Goal: Task Accomplishment & Management: Manage account settings

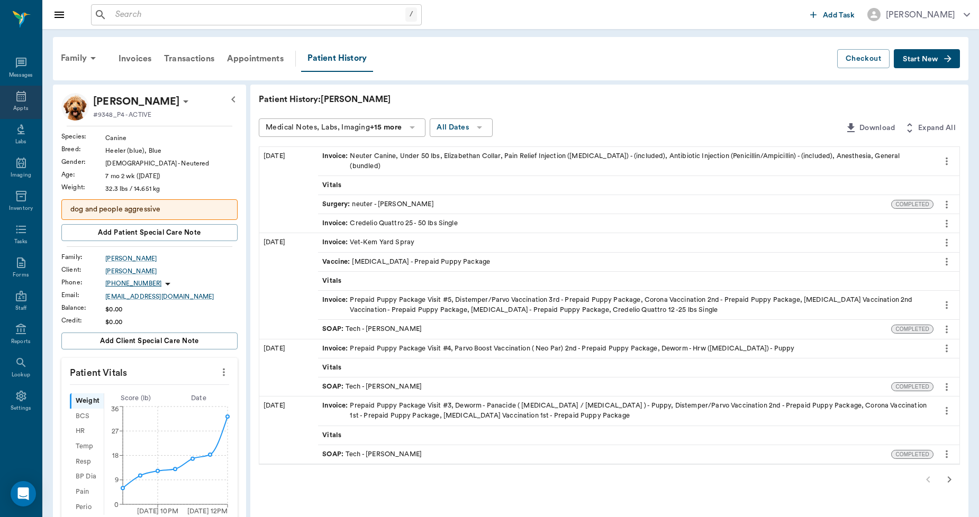
click at [11, 97] on div "Appts" at bounding box center [21, 102] width 42 height 33
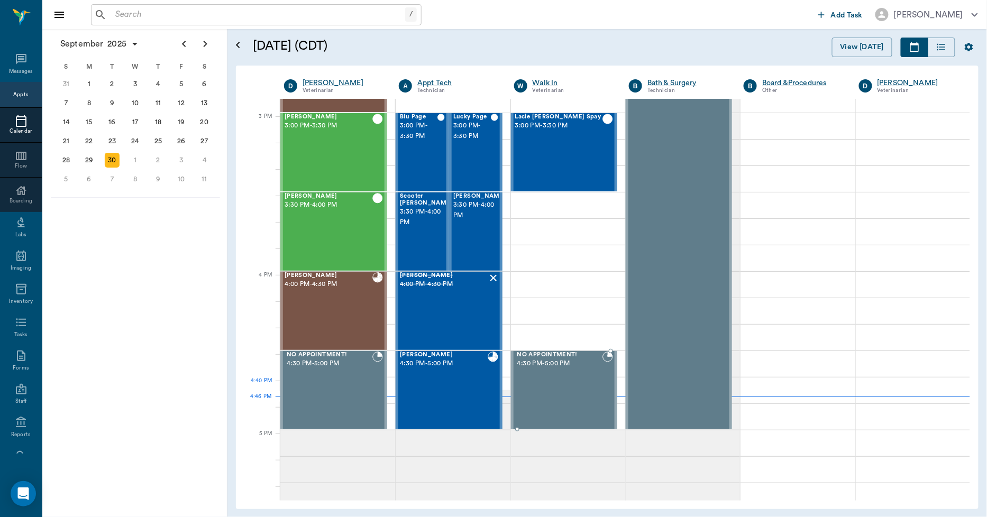
scroll to position [1094, 0]
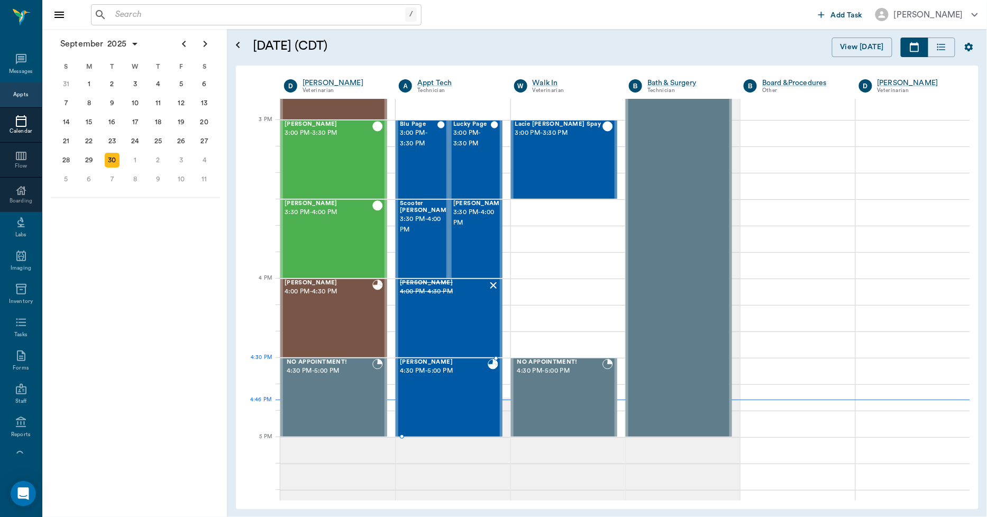
click at [456, 381] on div "[PERSON_NAME] 4:30 PM - 5:00 PM" at bounding box center [443, 397] width 87 height 77
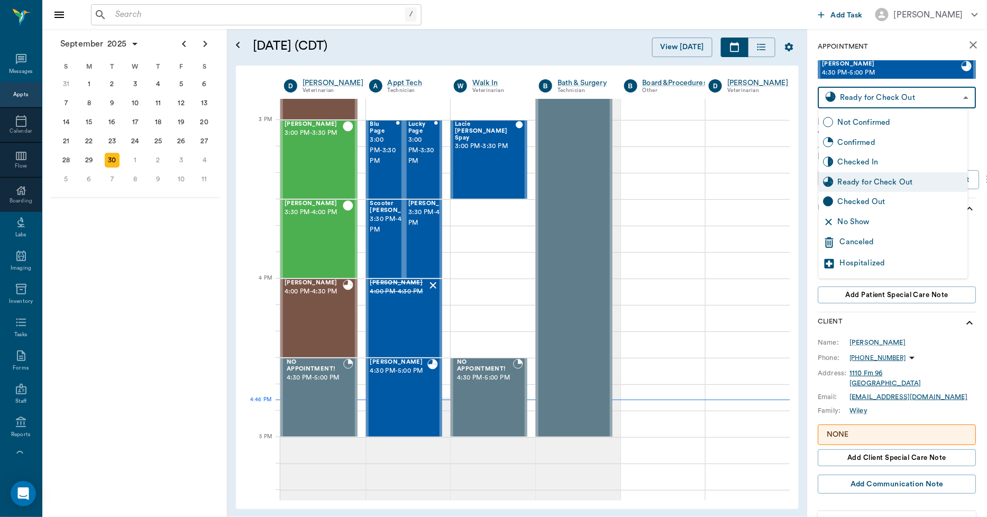
click at [923, 94] on body "/ ​ Add Task [PERSON_NAME] Nectar Messages Appts Calendar Flow Boarding Labs Im…" at bounding box center [493, 258] width 987 height 517
click at [886, 201] on div "Checked Out" at bounding box center [901, 202] width 126 height 12
type input "CHECKED_OUT"
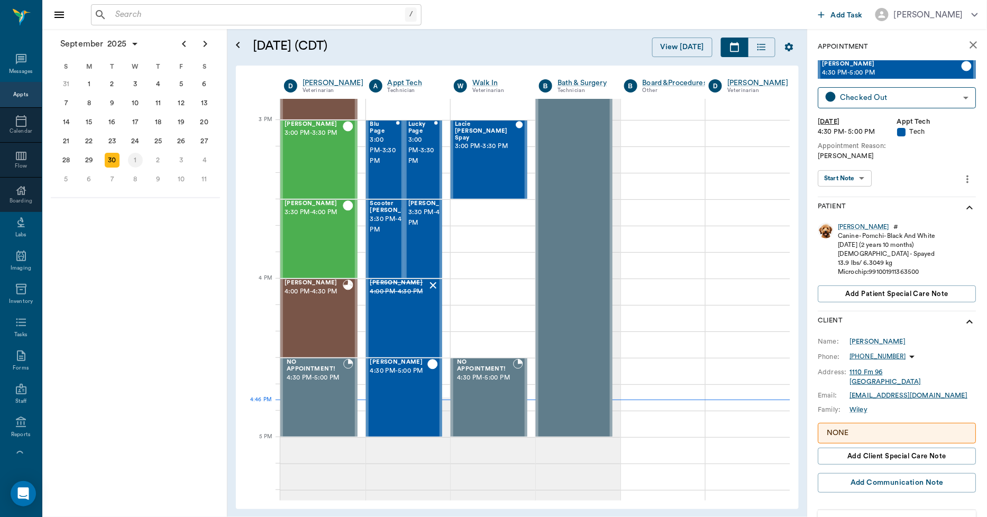
click at [139, 153] on div "1" at bounding box center [135, 160] width 15 height 15
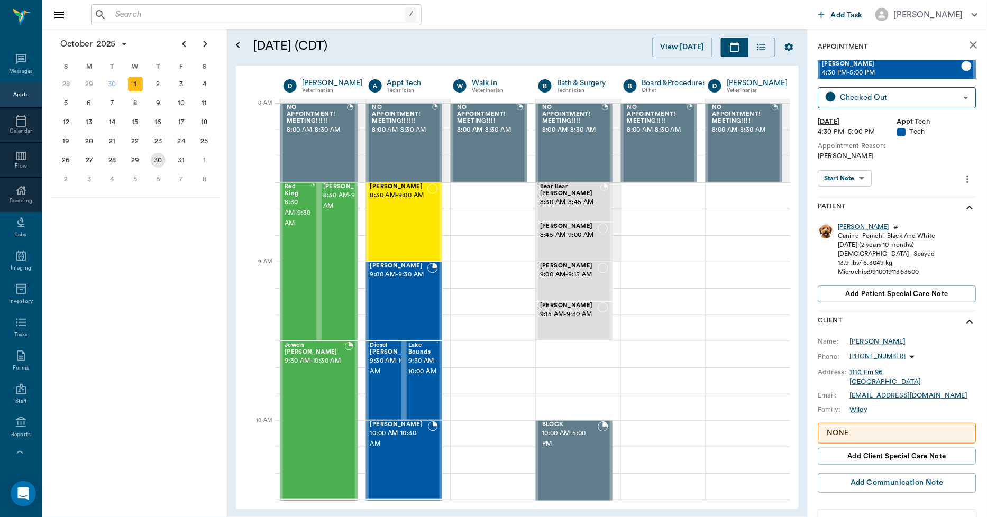
scroll to position [0, 1]
click at [304, 229] on span "8:30 AM - 9:30 AM" at bounding box center [298, 213] width 26 height 32
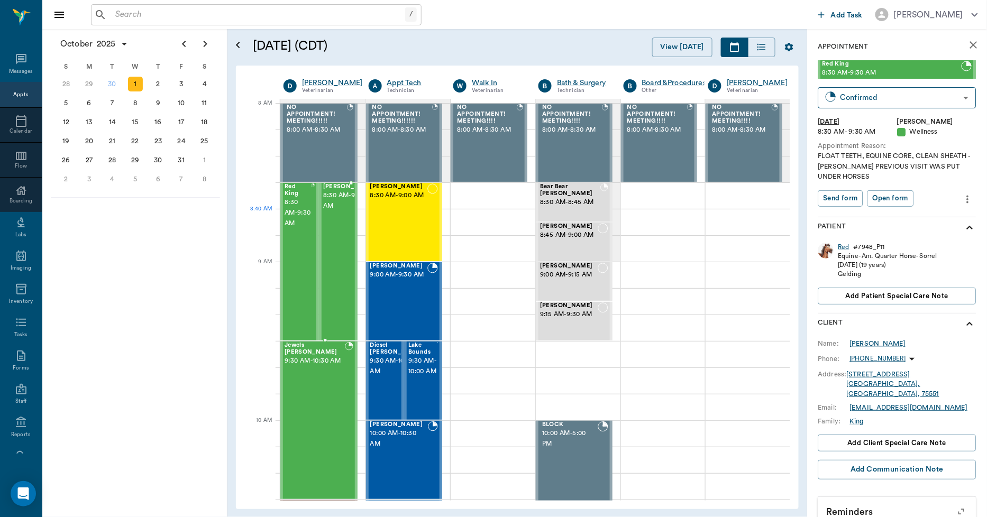
click at [337, 212] on span "8:30 AM - 9:30 AM" at bounding box center [349, 200] width 53 height 21
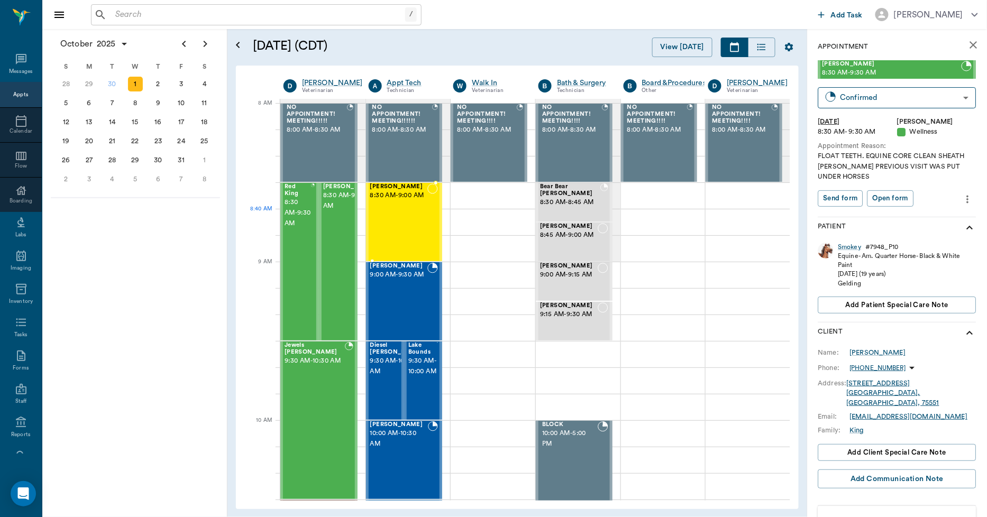
click at [403, 217] on div "[PERSON_NAME] 8:30 AM - 9:00 AM" at bounding box center [399, 222] width 58 height 77
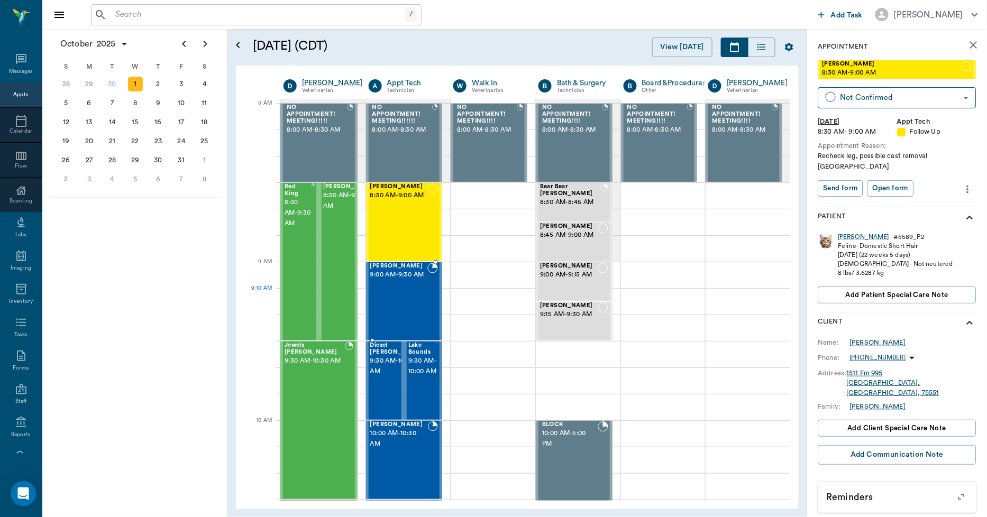
drag, startPoint x: 408, startPoint y: 307, endPoint x: 411, endPoint y: 299, distance: 8.9
click at [408, 306] on div "[PERSON_NAME] 9:00 AM - 9:30 AM" at bounding box center [399, 301] width 58 height 77
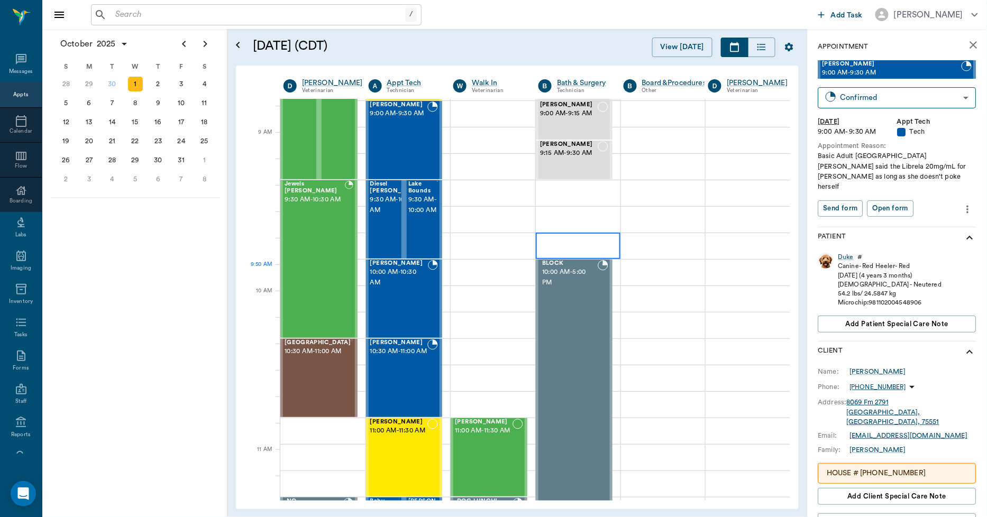
scroll to position [176, 1]
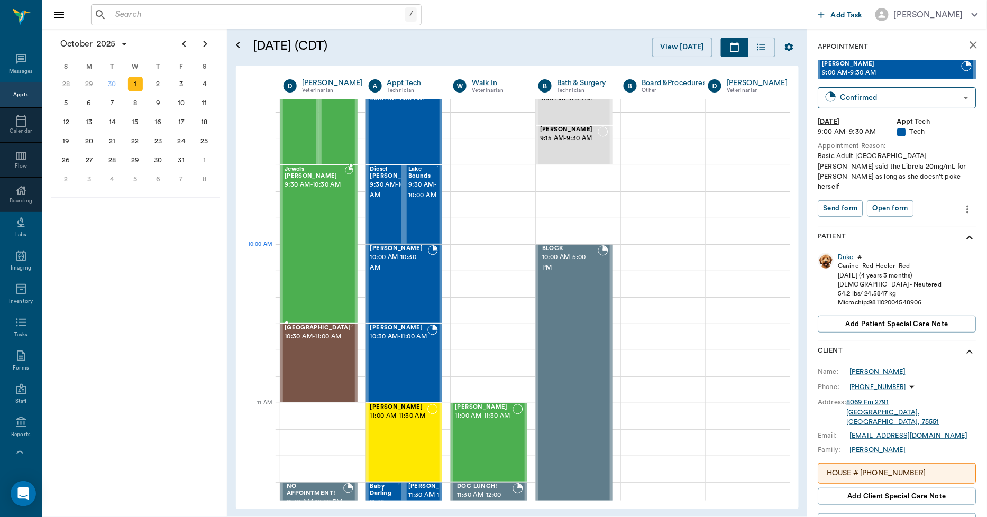
click at [318, 254] on div "Jewels [PERSON_NAME] 9:30 AM - 10:30 AM" at bounding box center [315, 244] width 60 height 157
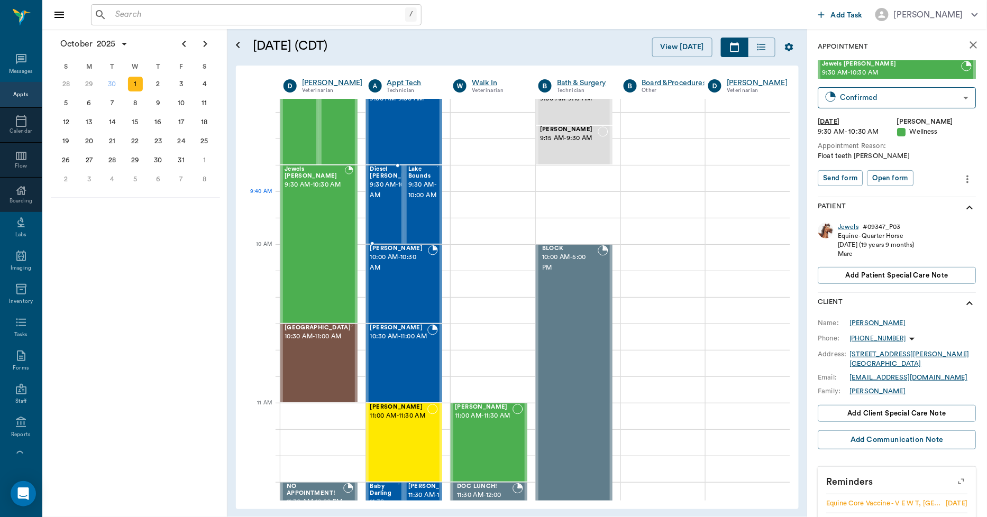
click at [423, 203] on div at bounding box center [423, 204] width 0 height 77
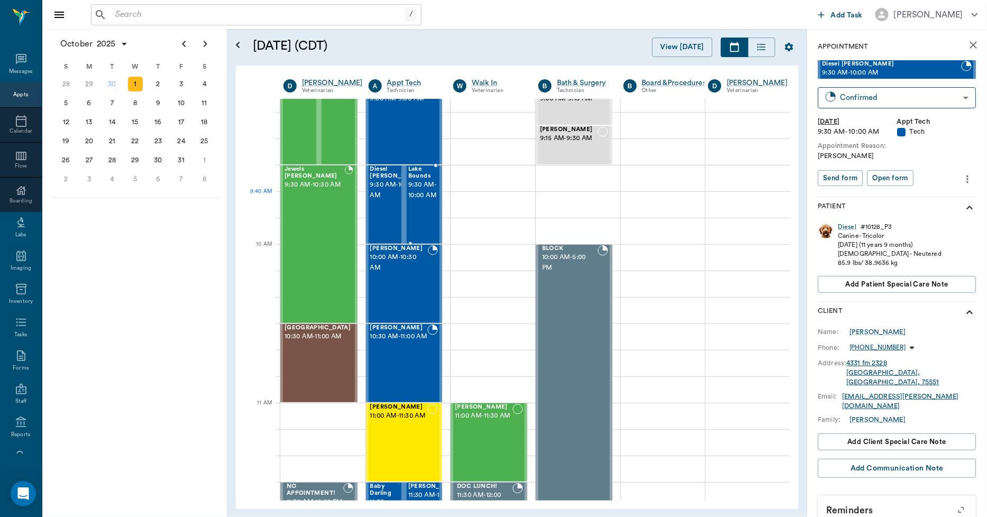
click at [420, 192] on span "9:30 AM - 10:00 AM" at bounding box center [422, 190] width 29 height 21
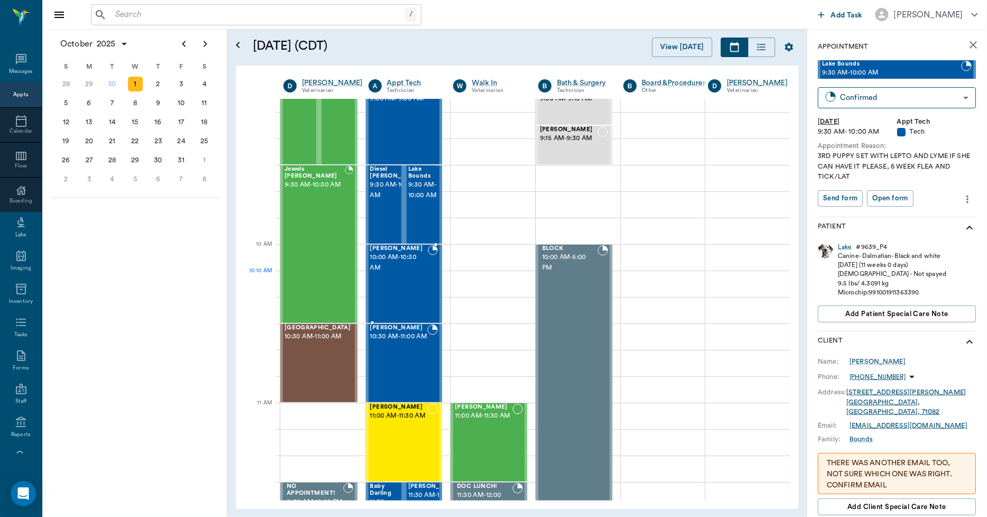
click at [402, 277] on div "[PERSON_NAME] 10:00 AM - 10:30 AM" at bounding box center [399, 283] width 58 height 77
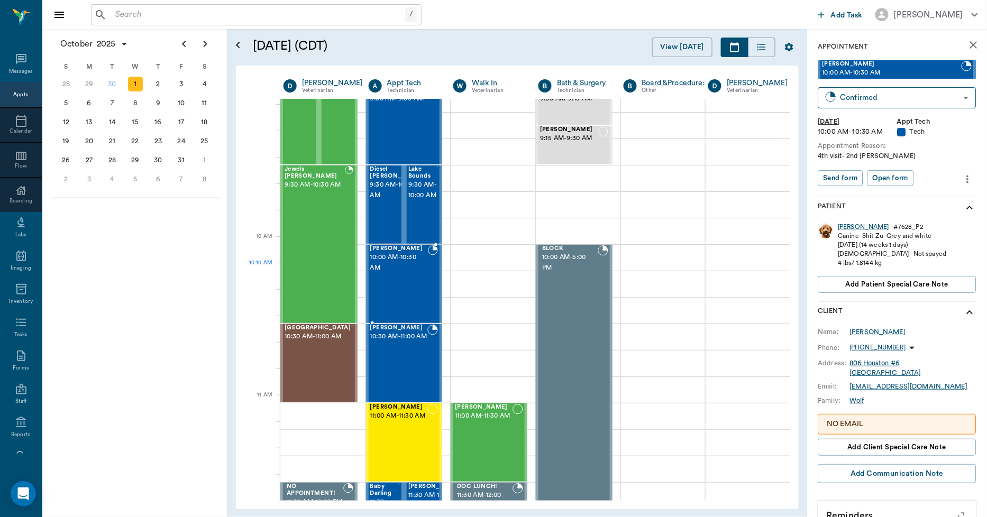
scroll to position [235, 1]
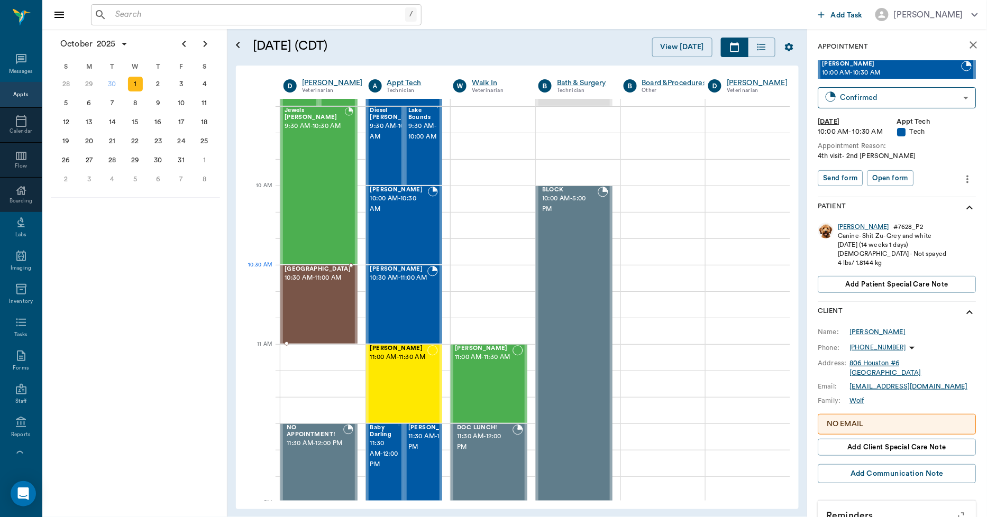
click at [336, 284] on span "10:30 AM - 11:00 AM" at bounding box center [318, 278] width 66 height 11
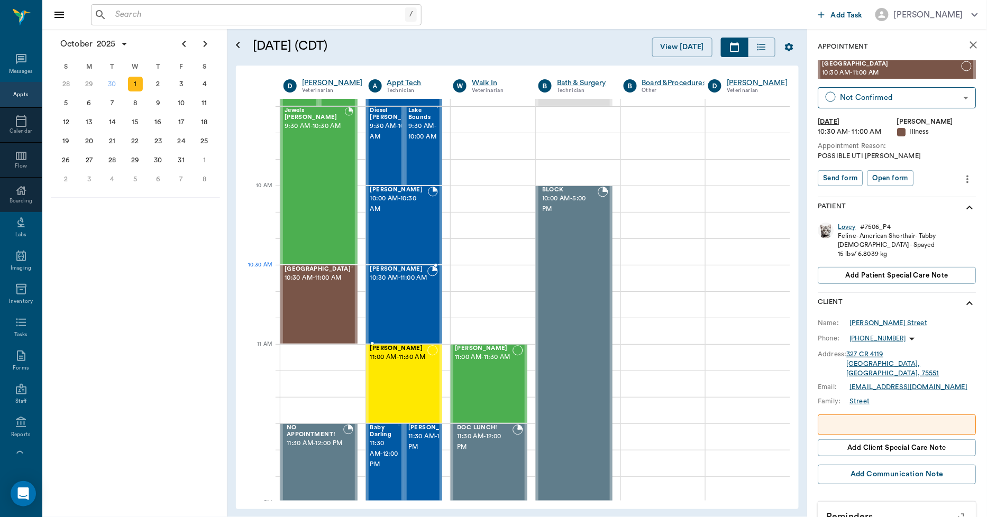
click at [407, 294] on div "[PERSON_NAME] 10:30 AM - 11:00 AM" at bounding box center [399, 304] width 58 height 77
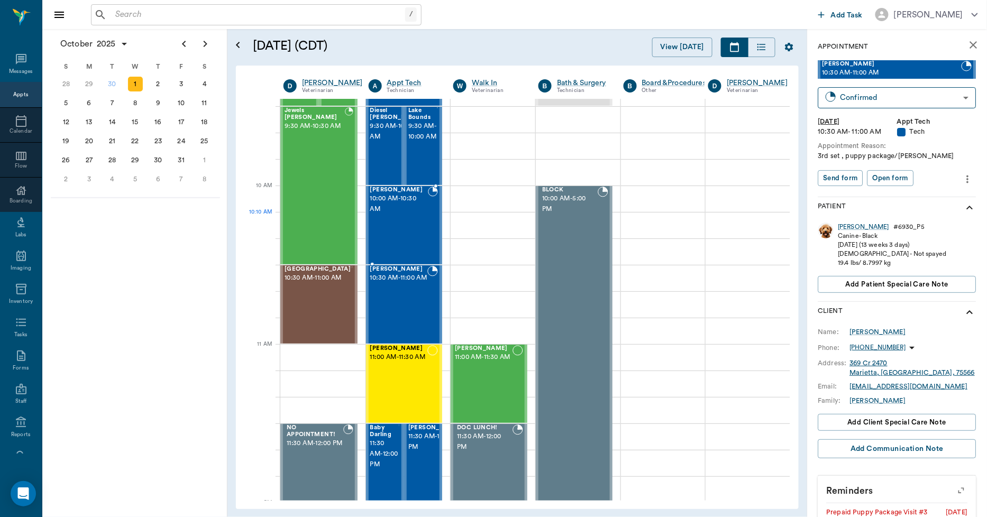
click at [399, 236] on div "[PERSON_NAME] 10:00 AM - 10:30 AM" at bounding box center [399, 225] width 58 height 77
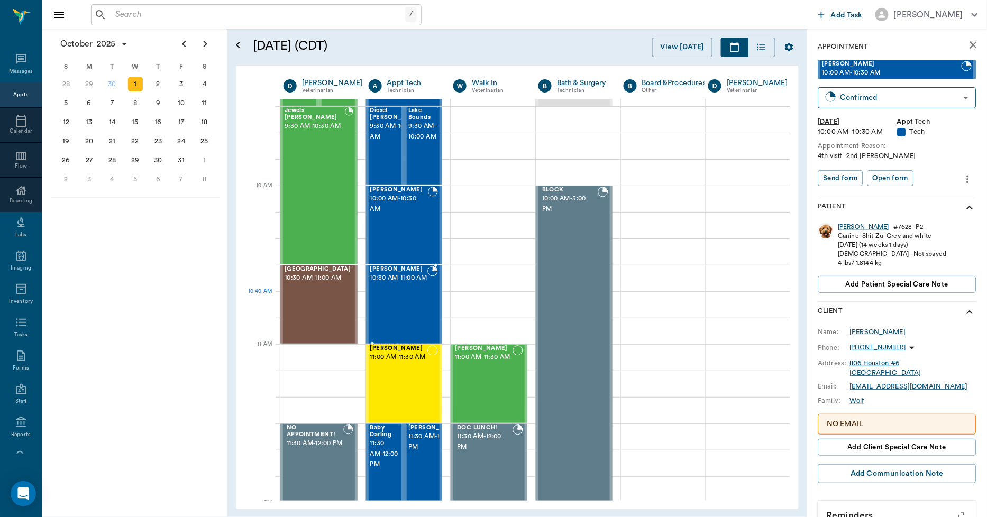
click at [412, 297] on div "[PERSON_NAME] 10:30 AM - 11:00 AM" at bounding box center [399, 304] width 58 height 77
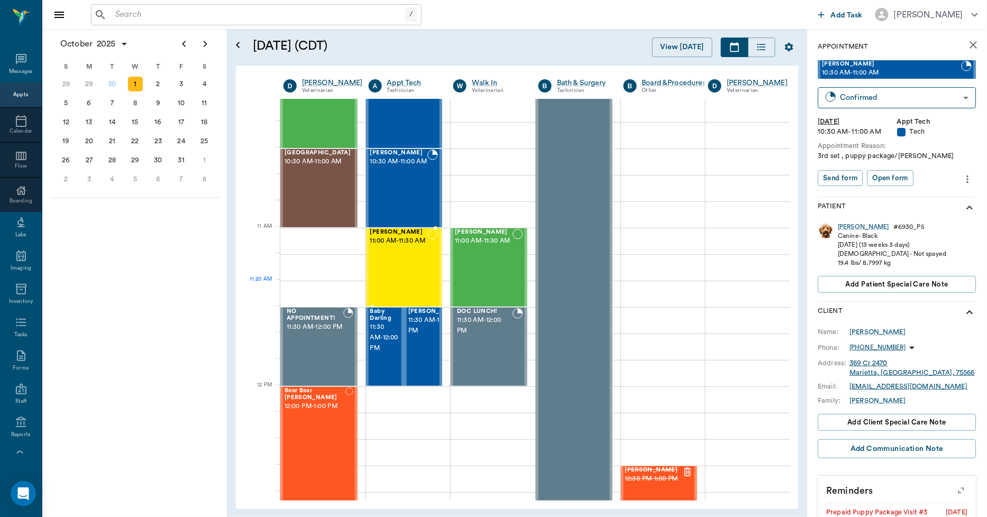
scroll to position [352, 1]
click at [406, 272] on div "[PERSON_NAME] 11:00 AM - 11:30 AM" at bounding box center [399, 266] width 58 height 77
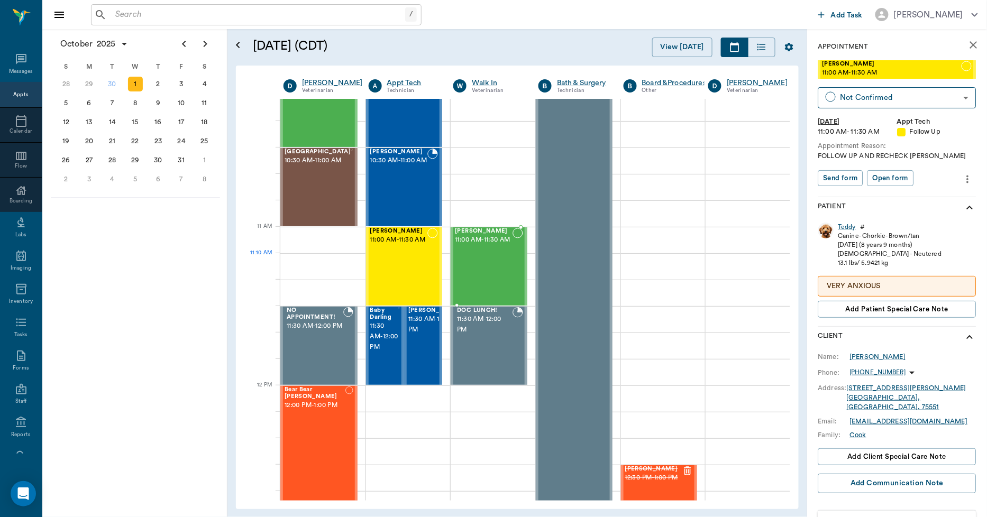
click at [490, 261] on div "stray [PERSON_NAME] 11:00 AM - 11:30 AM" at bounding box center [484, 266] width 58 height 77
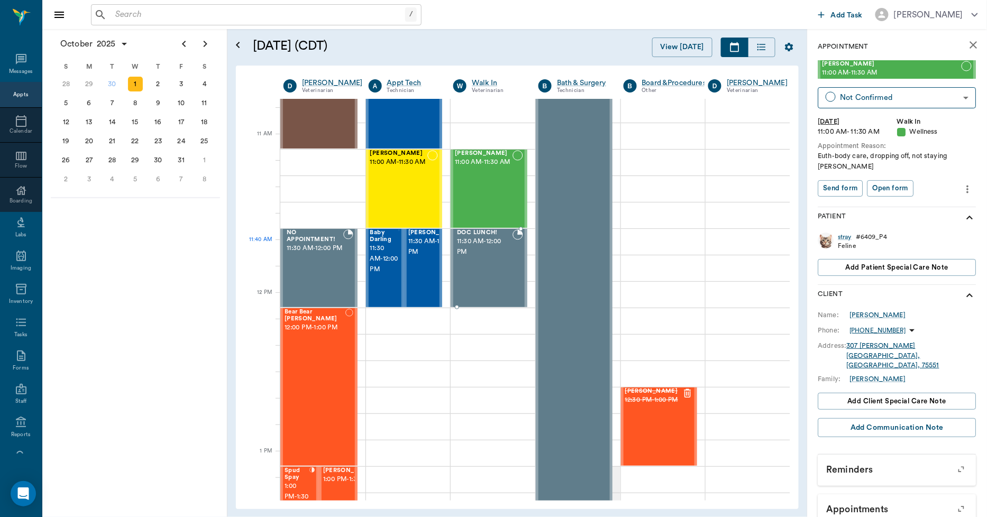
scroll to position [470, 1]
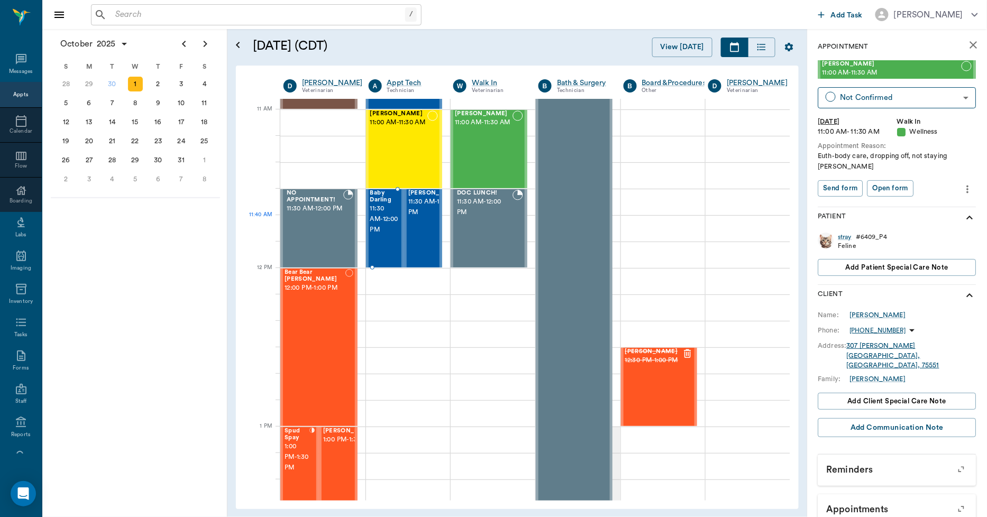
click at [381, 231] on span "11:30 AM - 12:00 PM" at bounding box center [384, 220] width 28 height 32
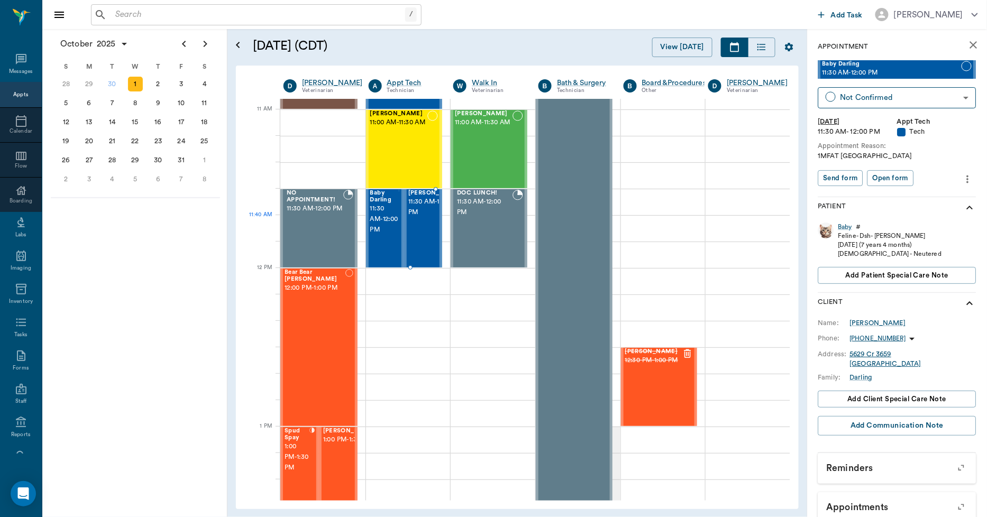
click at [420, 215] on span "11:30 AM - 12:00 PM" at bounding box center [434, 207] width 53 height 21
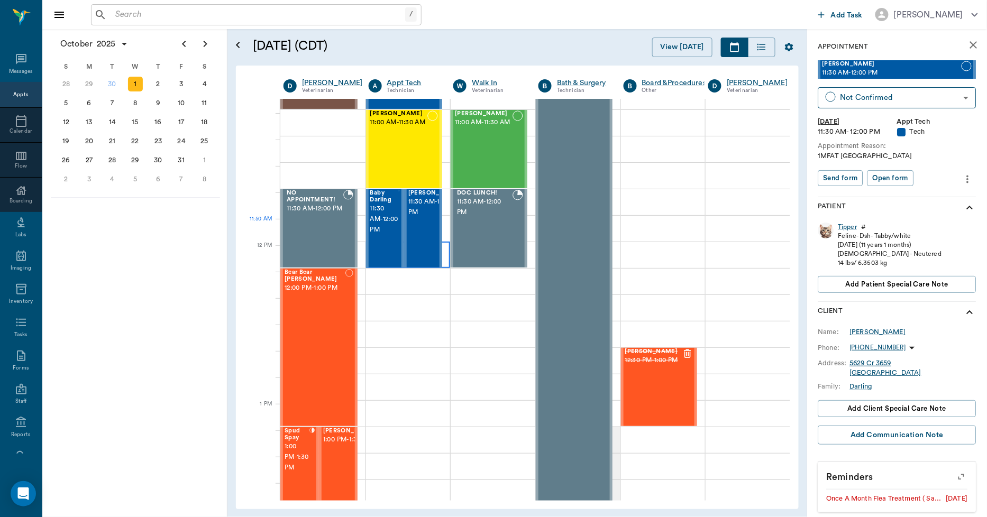
scroll to position [588, 1]
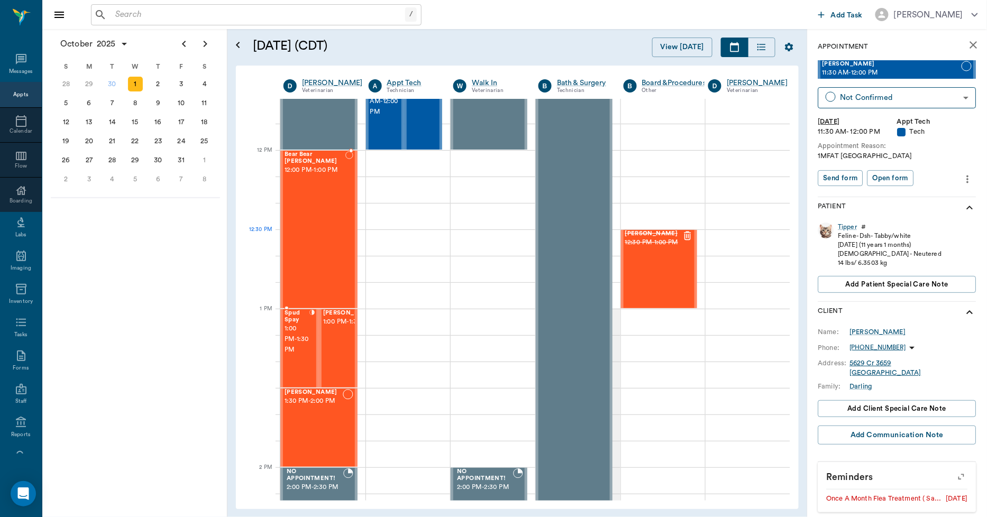
click at [310, 239] on div "Bear Bear [PERSON_NAME] 12:00 PM - 1:00 PM" at bounding box center [315, 229] width 61 height 157
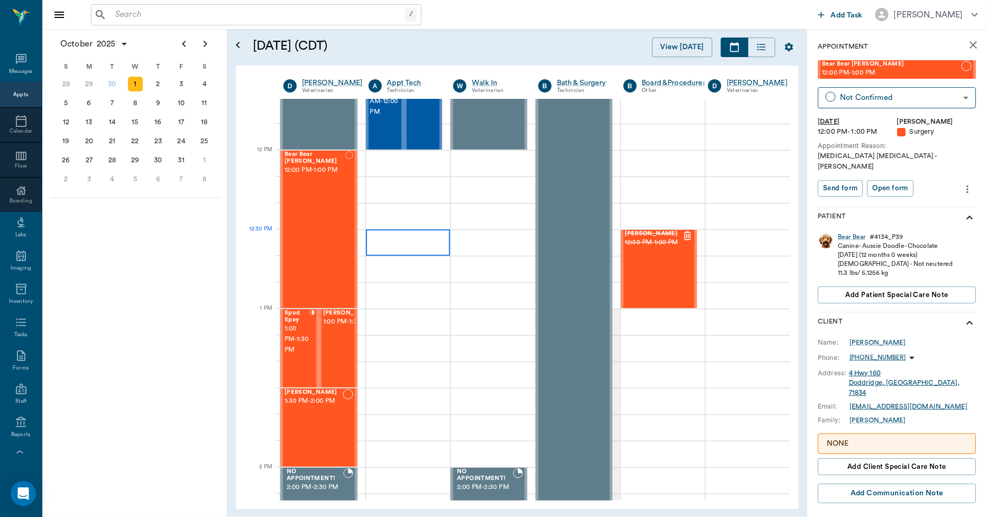
scroll to position [647, 1]
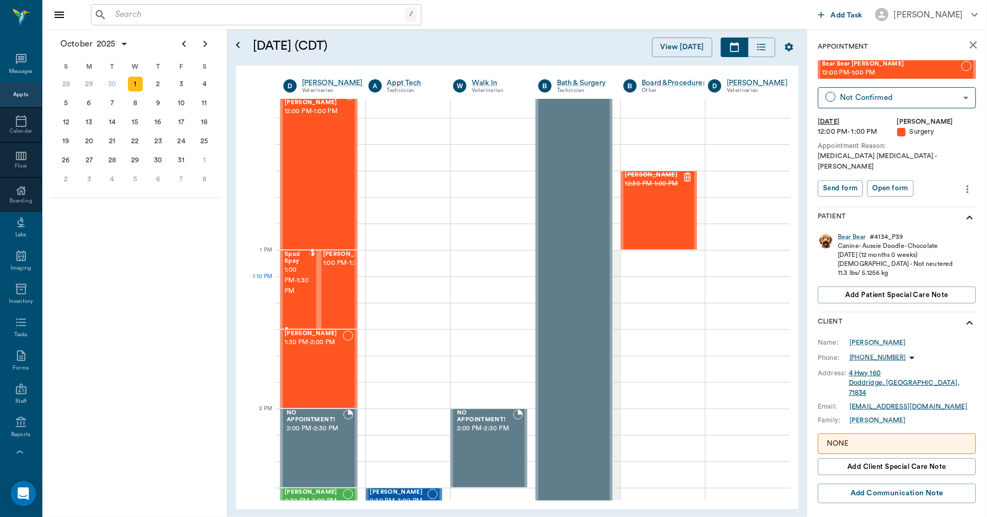
click at [293, 279] on span "1:00 PM - 1:30 PM" at bounding box center [297, 281] width 25 height 32
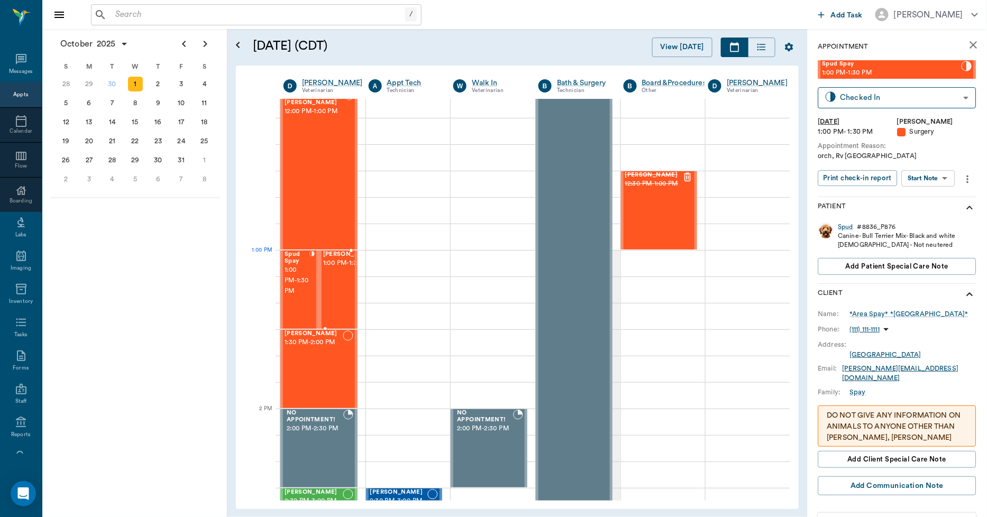
click at [341, 266] on span "1:00 PM - 1:30 PM" at bounding box center [349, 263] width 53 height 11
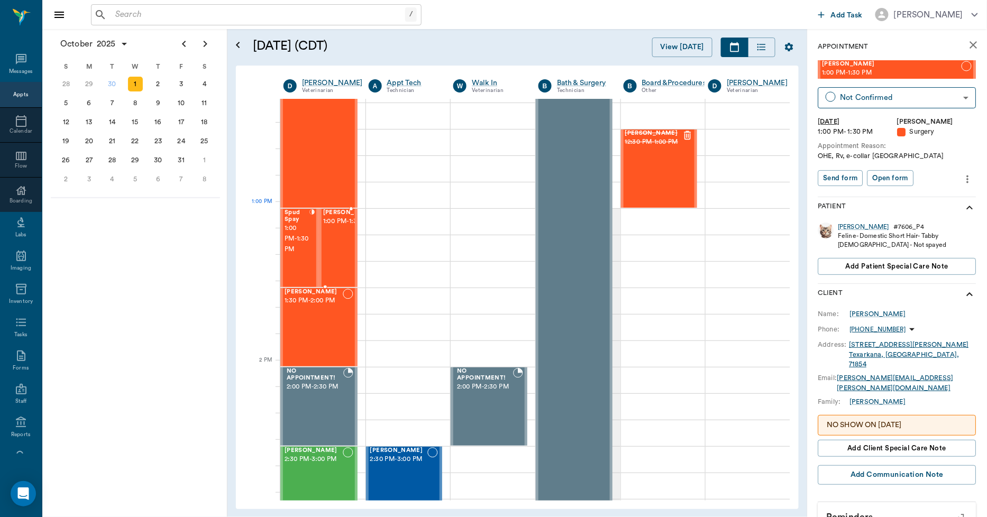
scroll to position [705, 1]
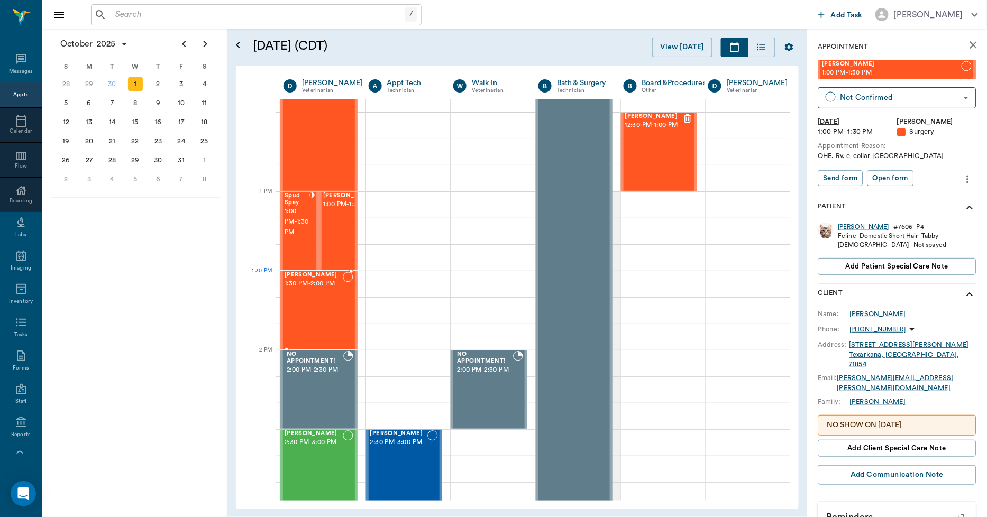
click at [330, 279] on span "1:30 PM - 2:00 PM" at bounding box center [314, 284] width 58 height 11
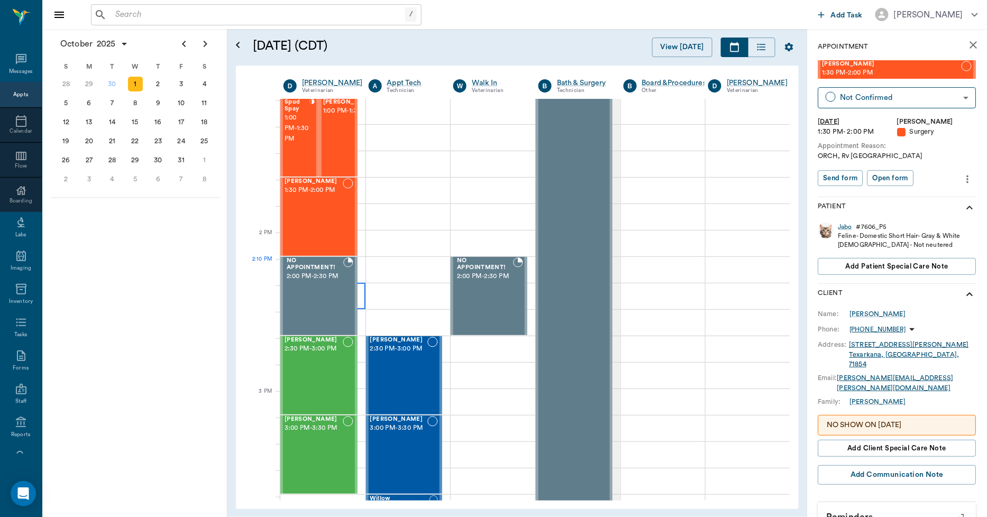
scroll to position [823, 1]
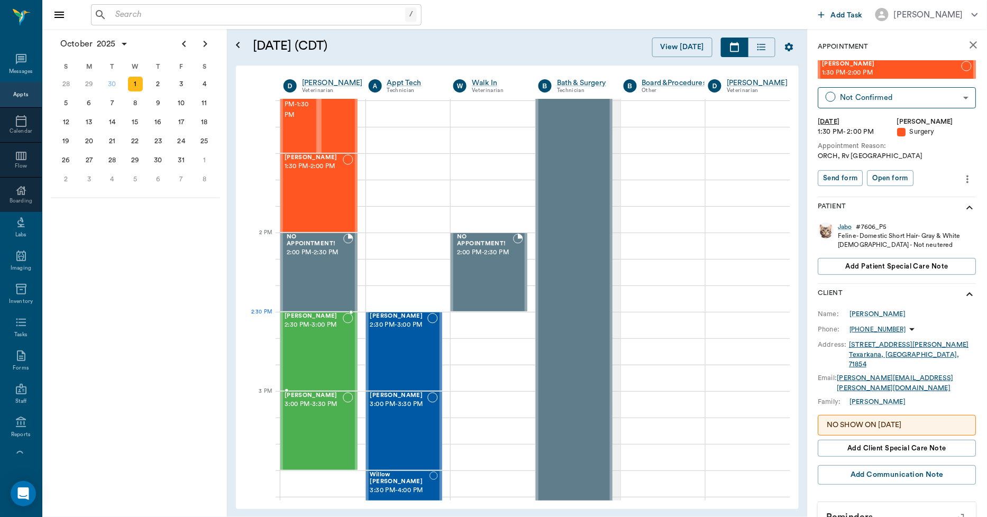
click at [326, 334] on div "[PERSON_NAME] 2:30 PM - 3:00 PM" at bounding box center [314, 351] width 58 height 77
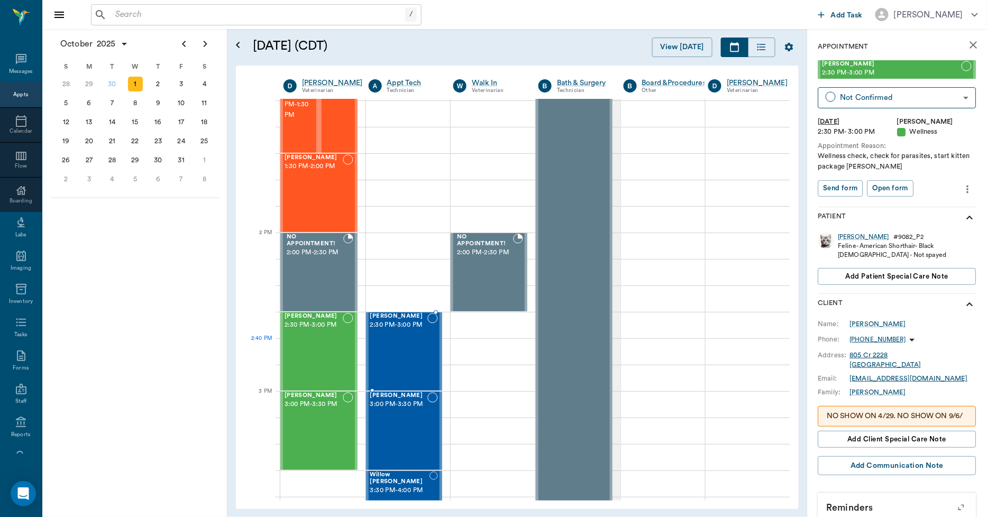
click at [384, 345] on div "[PERSON_NAME] 2:30 PM - 3:00 PM" at bounding box center [399, 351] width 58 height 77
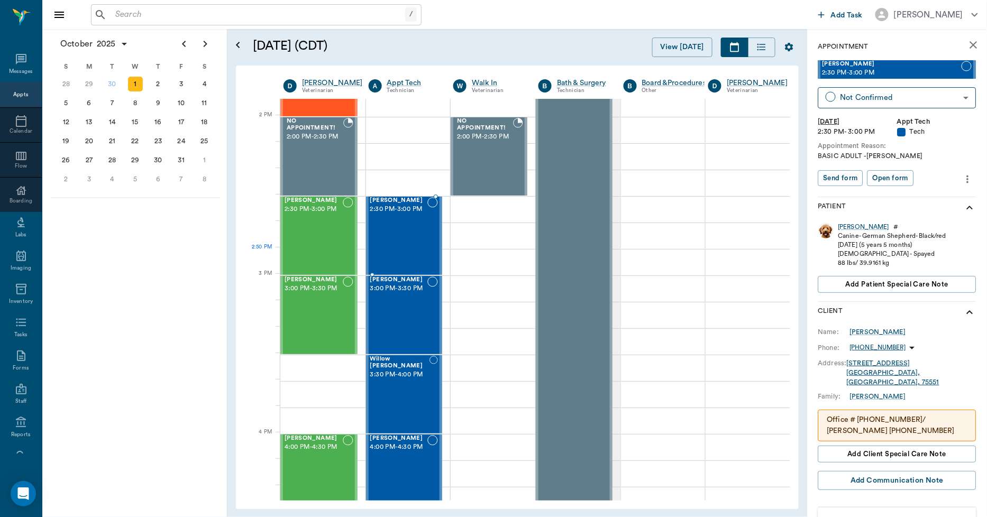
scroll to position [940, 1]
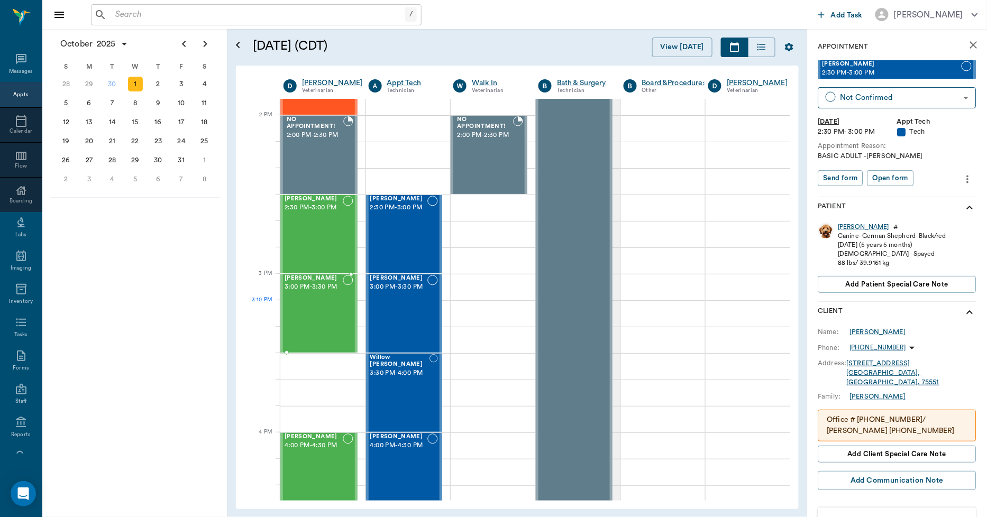
click at [323, 315] on div "[PERSON_NAME] 3:00 PM - 3:30 PM" at bounding box center [314, 313] width 58 height 77
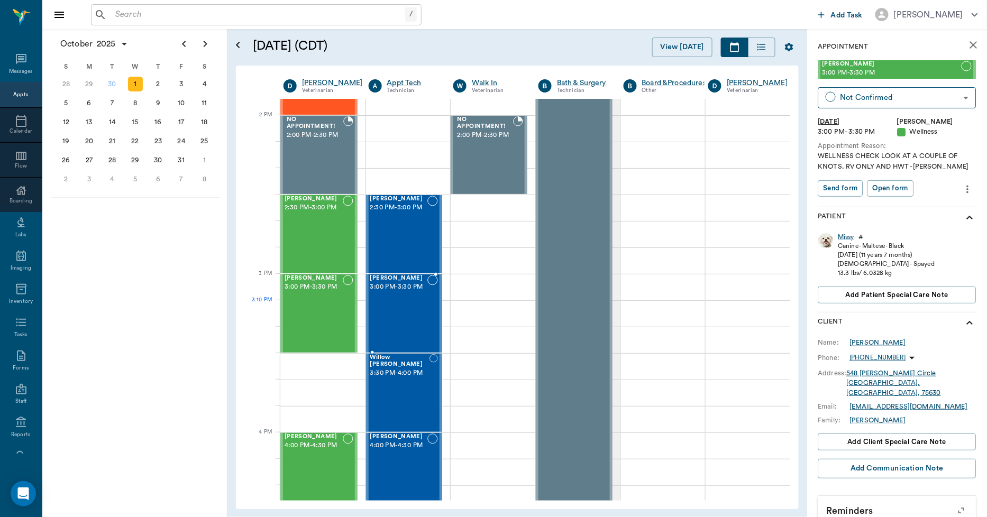
click at [403, 311] on div "[PERSON_NAME] 3:00 PM - 3:30 PM" at bounding box center [399, 313] width 58 height 77
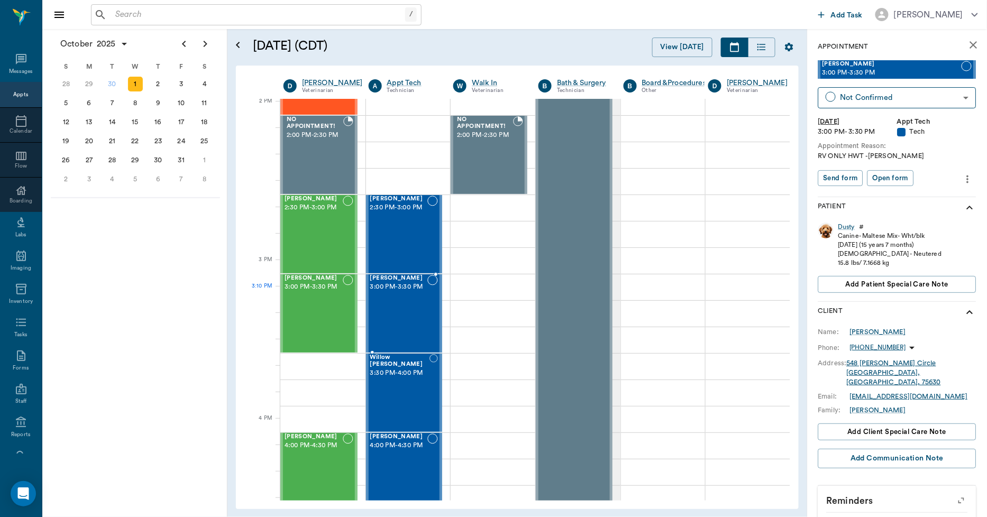
scroll to position [999, 1]
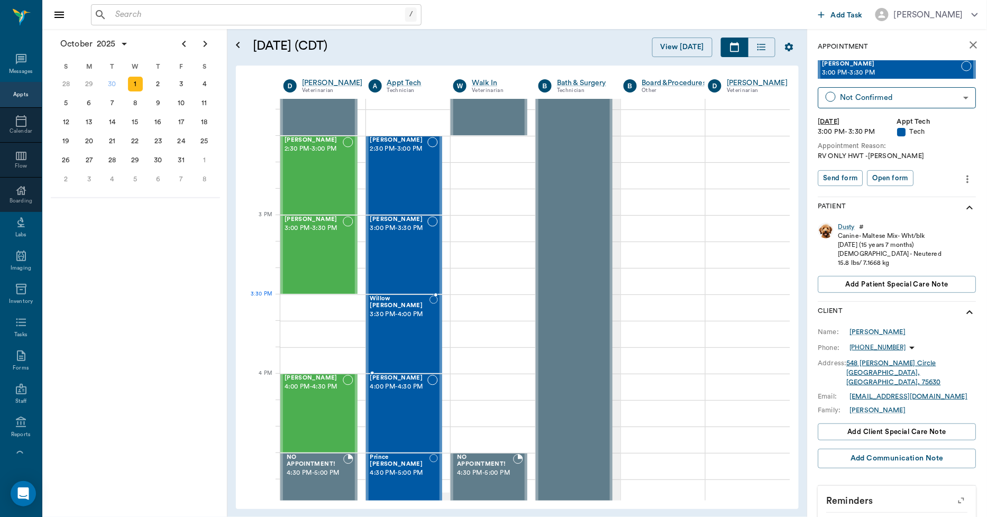
click at [406, 309] on span "3:30 PM - 4:00 PM" at bounding box center [400, 314] width 60 height 11
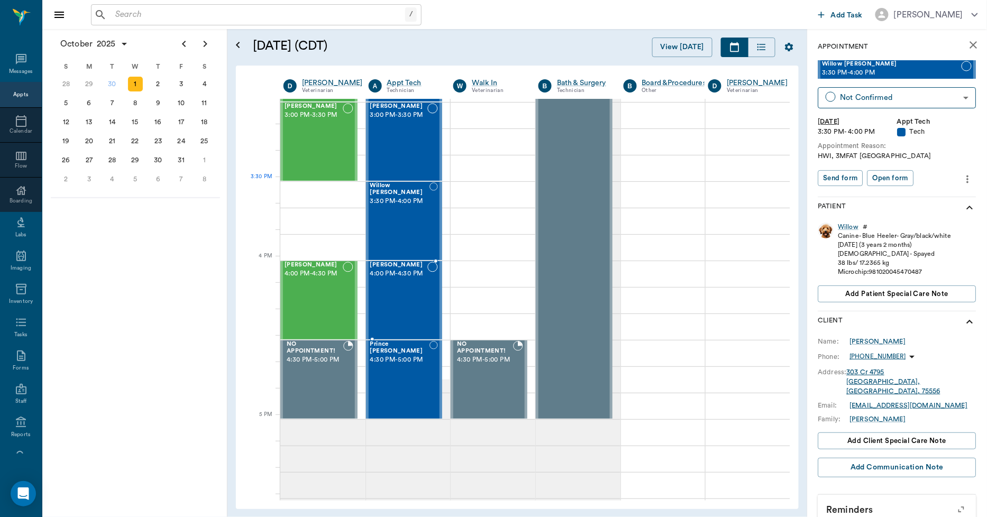
scroll to position [1117, 1]
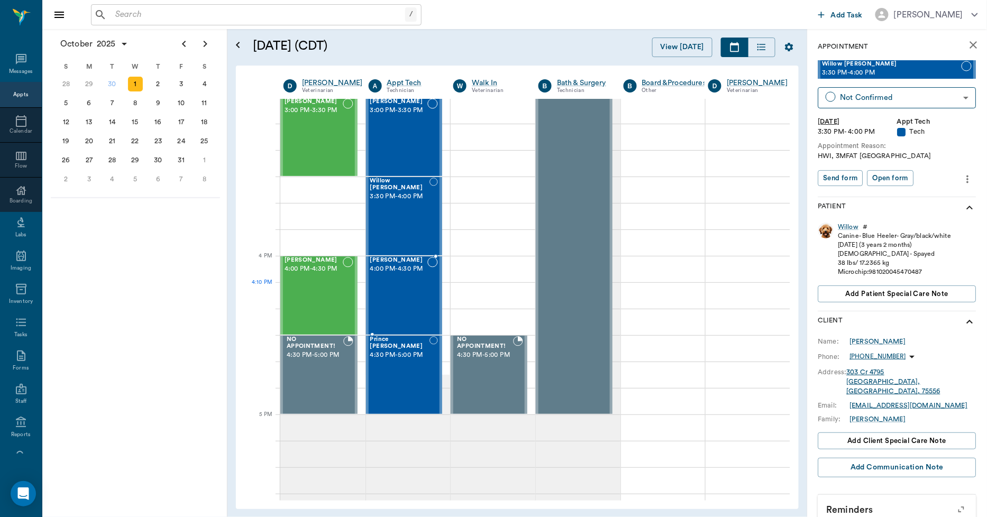
click at [406, 303] on div "[PERSON_NAME] 4:00 PM - 4:30 PM" at bounding box center [399, 295] width 58 height 77
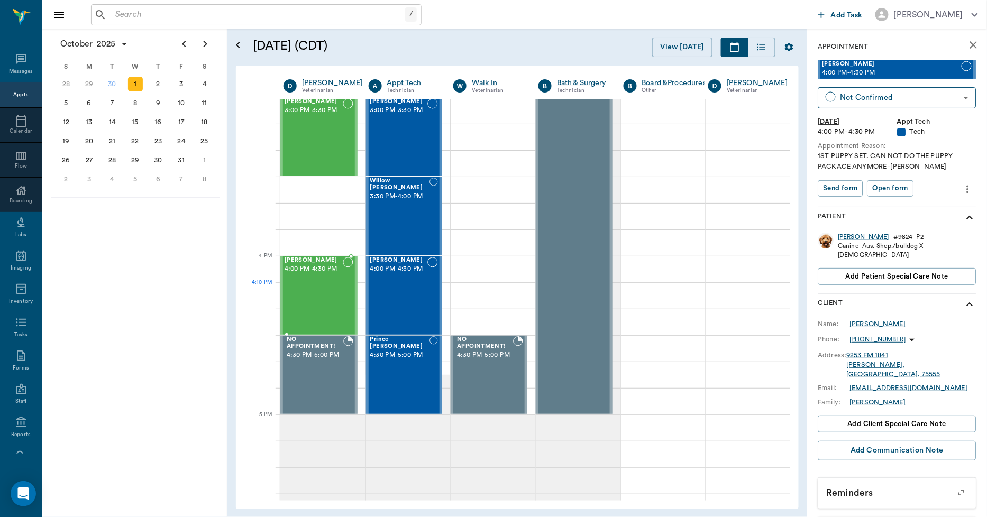
click at [343, 305] on div at bounding box center [348, 295] width 11 height 77
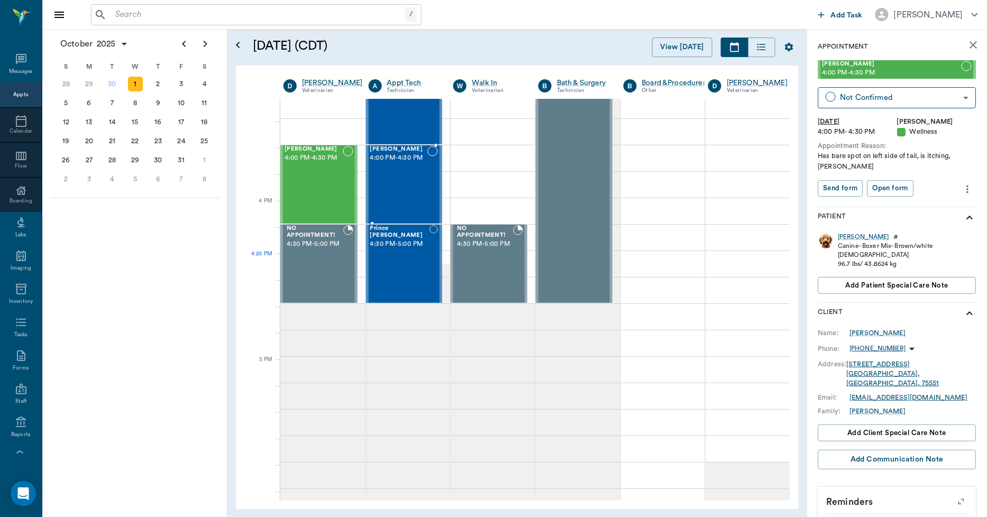
scroll to position [1234, 1]
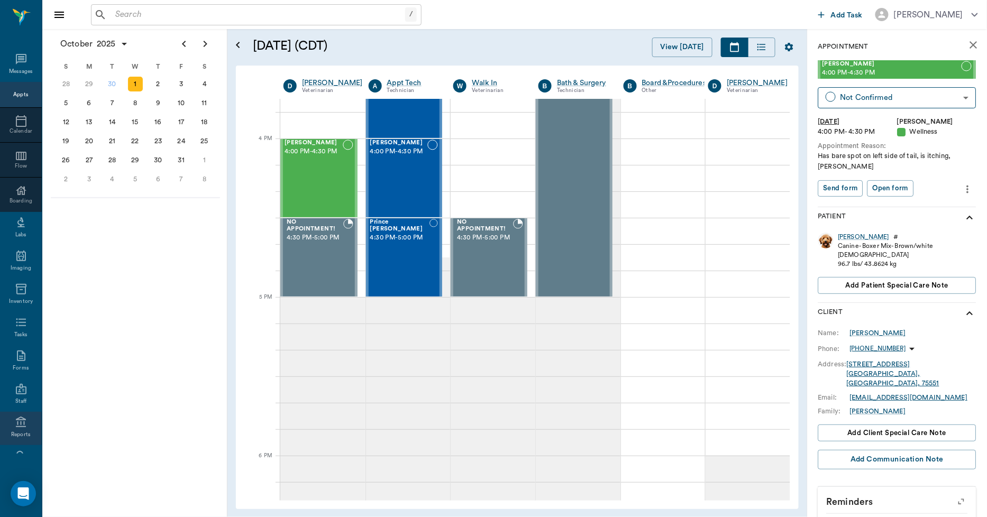
click at [9, 418] on div "Reports" at bounding box center [21, 428] width 42 height 33
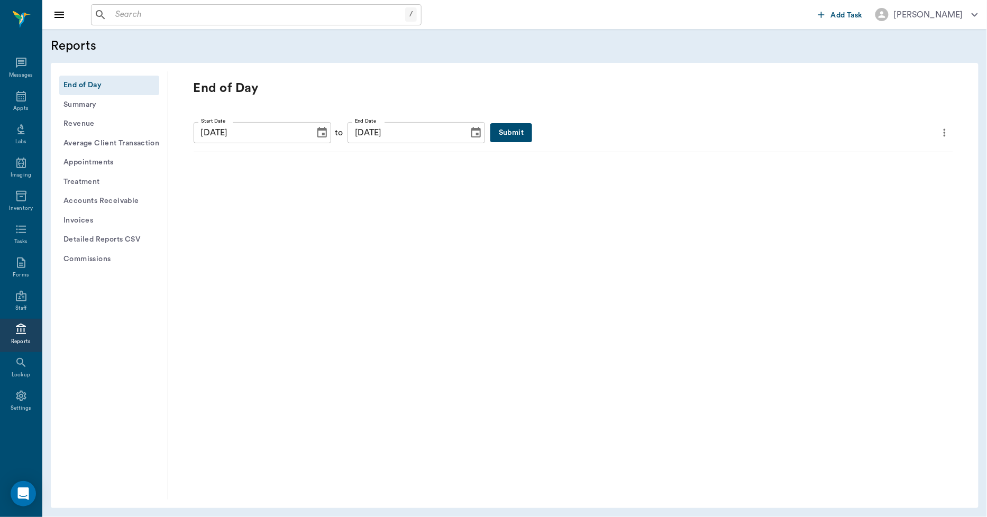
click at [506, 129] on button "Submit" at bounding box center [511, 133] width 42 height 20
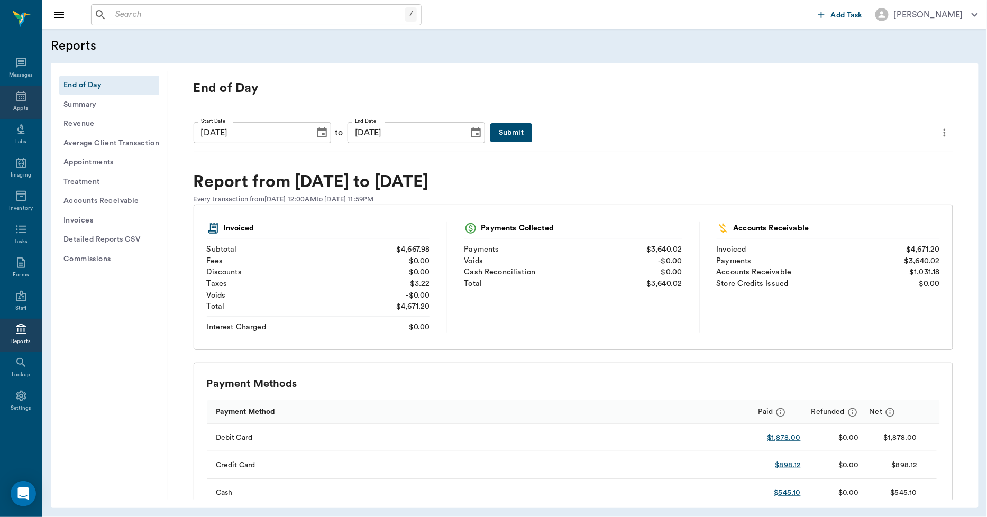
click at [16, 94] on icon at bounding box center [21, 96] width 13 height 13
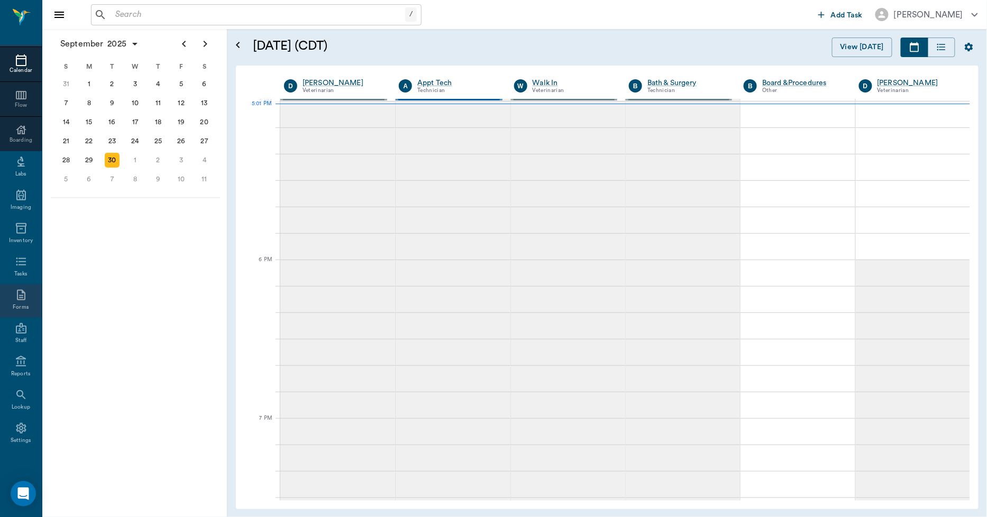
scroll to position [61, 0]
click at [15, 359] on icon at bounding box center [21, 361] width 13 height 13
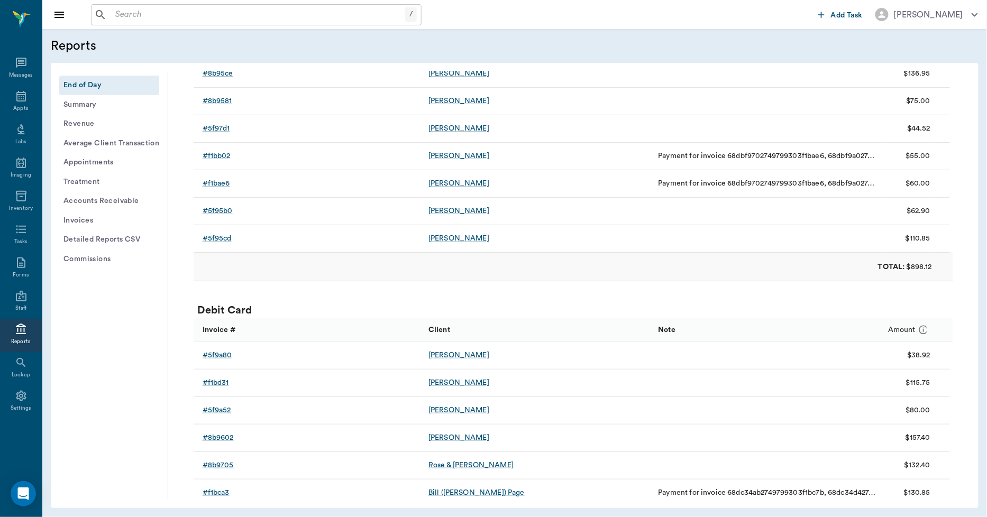
scroll to position [1587, 0]
